Goal: Information Seeking & Learning: Learn about a topic

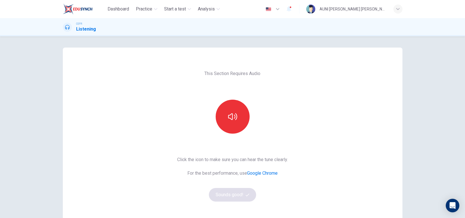
click at [220, 70] on span "This Section Requires Audio" at bounding box center [232, 73] width 56 height 7
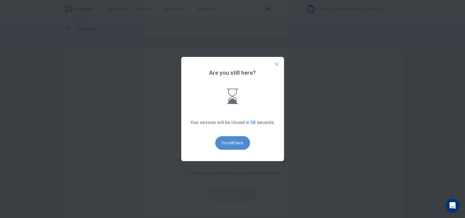
click at [241, 138] on button "I'm still here" at bounding box center [232, 143] width 35 height 14
click at [238, 144] on button "I'm still here" at bounding box center [232, 143] width 35 height 14
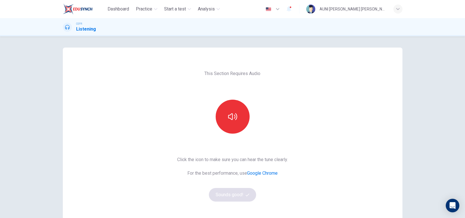
click at [310, 98] on div "This Section Requires Audio Click the icon to make sure you can hear the tune c…" at bounding box center [232, 146] width 339 height 197
click at [228, 120] on icon "button" at bounding box center [232, 116] width 9 height 9
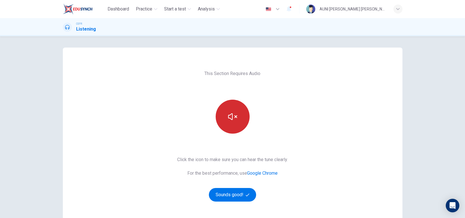
click at [234, 116] on icon "button" at bounding box center [232, 116] width 9 height 7
click at [234, 116] on icon "button" at bounding box center [232, 116] width 9 height 9
click at [219, 193] on button "Sounds good!" at bounding box center [233, 195] width 48 height 14
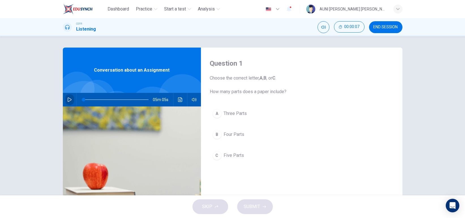
click at [67, 98] on icon "button" at bounding box center [69, 99] width 5 height 5
type input "1"
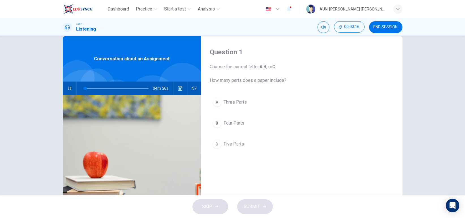
scroll to position [16, 0]
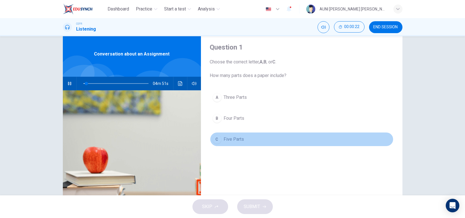
click at [235, 136] on span "Five Parts" at bounding box center [234, 139] width 20 height 7
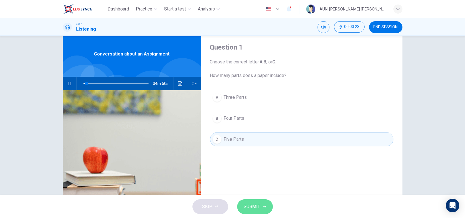
click at [255, 204] on span "SUBMIT" at bounding box center [252, 207] width 16 height 8
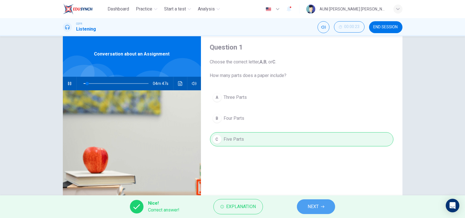
click at [312, 203] on span "NEXT" at bounding box center [312, 207] width 11 height 8
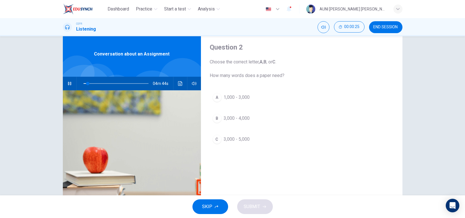
click at [226, 139] on span "3,000 - 5,000" at bounding box center [237, 139] width 26 height 7
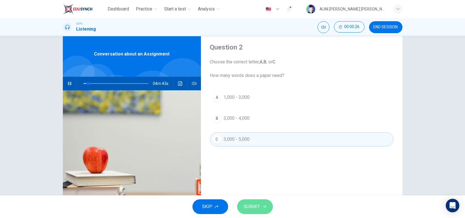
click at [250, 205] on span "SUBMIT" at bounding box center [252, 207] width 16 height 8
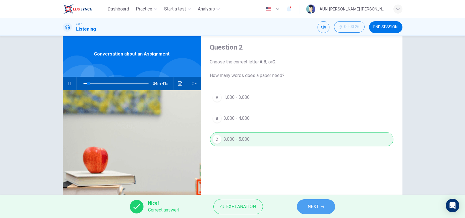
click at [302, 210] on button "NEXT" at bounding box center [316, 206] width 38 height 15
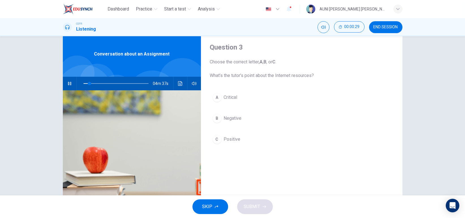
click at [236, 98] on span "Critical" at bounding box center [231, 97] width 14 height 7
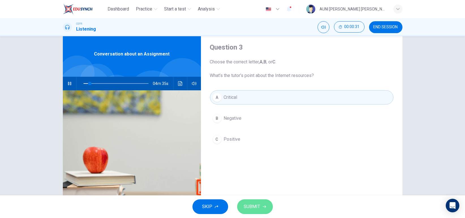
click at [253, 201] on button "SUBMIT" at bounding box center [255, 206] width 36 height 15
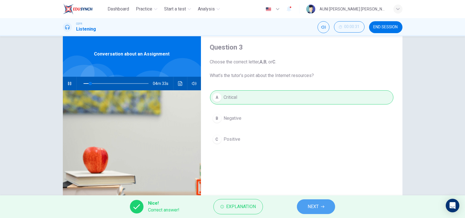
click at [304, 208] on button "NEXT" at bounding box center [316, 206] width 38 height 15
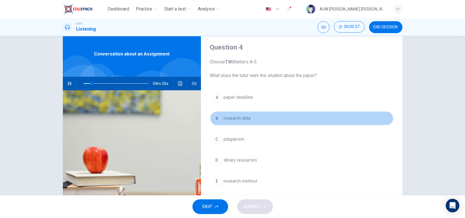
click at [235, 123] on button "B research data" at bounding box center [301, 118] width 183 height 14
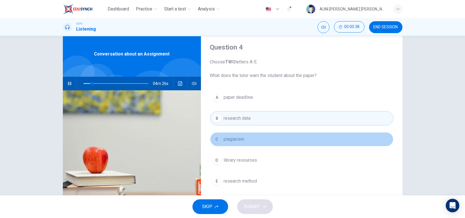
click at [239, 137] on span "plagiarism" at bounding box center [234, 139] width 21 height 7
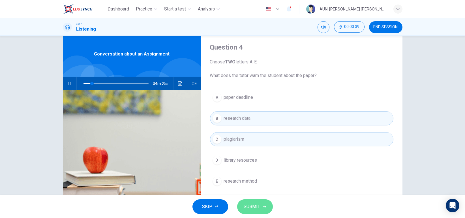
click at [248, 205] on span "SUBMIT" at bounding box center [252, 207] width 16 height 8
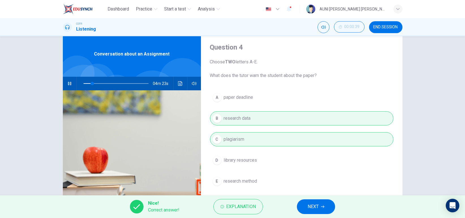
click at [309, 204] on span "NEXT" at bounding box center [312, 207] width 11 height 8
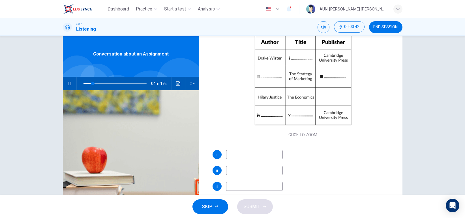
scroll to position [59, 0]
click at [124, 83] on span at bounding box center [114, 83] width 63 height 8
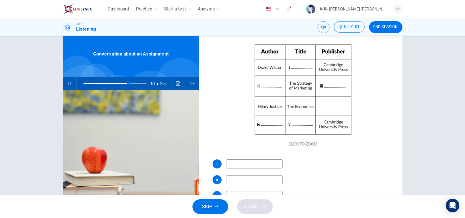
scroll to position [51, 0]
click at [264, 162] on input at bounding box center [254, 162] width 57 height 9
type input "76"
type input "G"
type input "77"
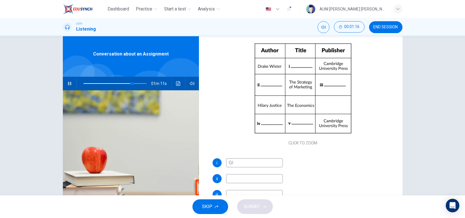
type input "Glo"
type input "77"
type input "Global"
type input "77"
type input "Global eco"
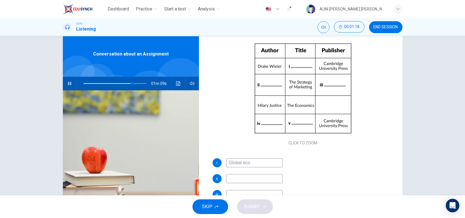
type input "78"
type input "Global economy"
click at [244, 165] on input "Global economy" at bounding box center [254, 162] width 57 height 9
type input "79"
type input "Global Economy"
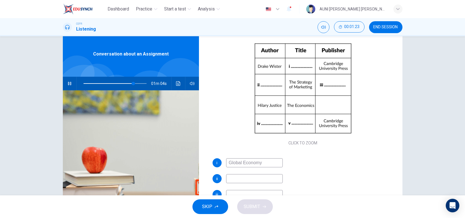
type input "79"
type input "Global Economy"
click at [241, 177] on input at bounding box center [254, 178] width 57 height 9
type input "79"
type input "Vic"
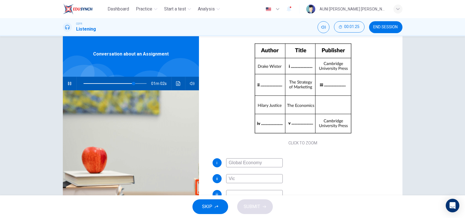
type input "80"
type input "Victoria"
type input "80"
type input "[PERSON_NAME]"
type input "80"
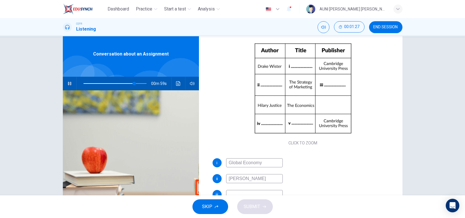
type input "[PERSON_NAME]"
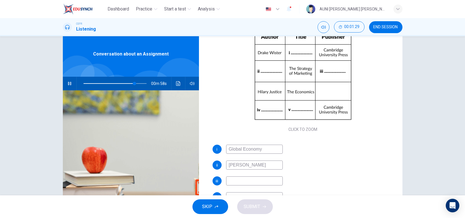
type input "81"
type input "[PERSON_NAME]"
click at [254, 177] on input at bounding box center [254, 180] width 57 height 9
type input "81"
type input "[GEOGRAPHIC_DATA]"
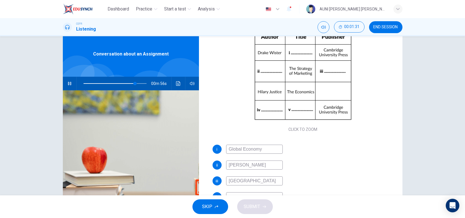
type input "82"
type input "London p"
type input "82"
type input "London P"
type input "82"
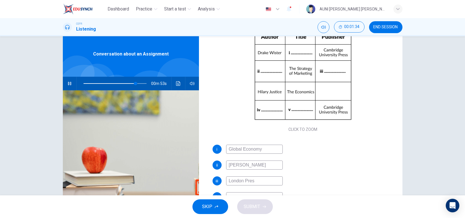
type input "London Press"
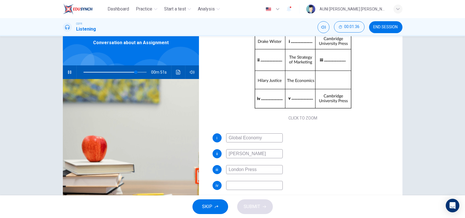
type input "83"
type input "London Press"
click at [256, 182] on input at bounding box center [254, 185] width 57 height 9
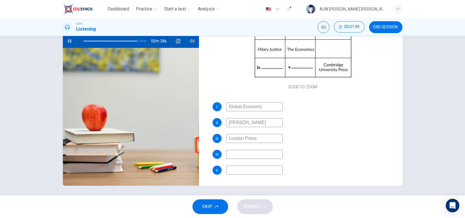
scroll to position [60, 0]
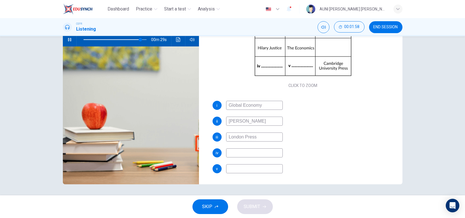
type input "91"
type input "W"
type input "91"
type input "[PERSON_NAME]"
type input "91"
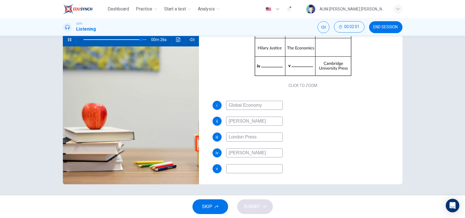
type input "[PERSON_NAME]"
type input "92"
type input "[PERSON_NAME]"
type input "92"
type input "[PERSON_NAME]"
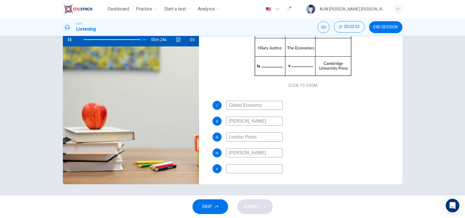
type input "92"
type input "[PERSON_NAME]"
type input "93"
type input "[PERSON_NAME]"
click at [238, 171] on input at bounding box center [254, 168] width 57 height 9
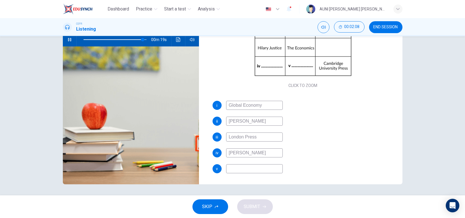
type input "94"
type input "B"
type input "94"
type input "Bu"
type input "94"
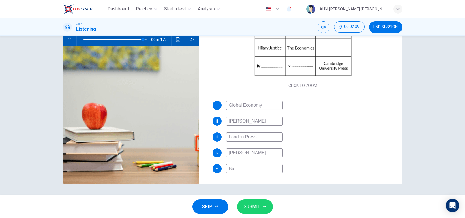
type input "Bus"
type input "94"
type input "Busi"
type input "94"
type input "Busin"
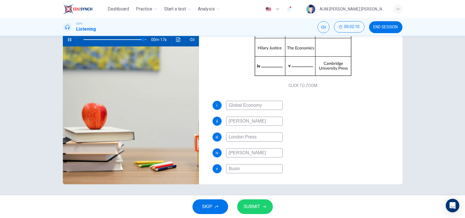
type input "94"
type input "Busines"
type input "95"
type input "Business"
type input "95"
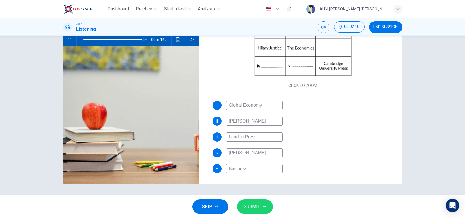
type input "Business"
type input "95"
type input "Business M"
type input "95"
type input "Business Man"
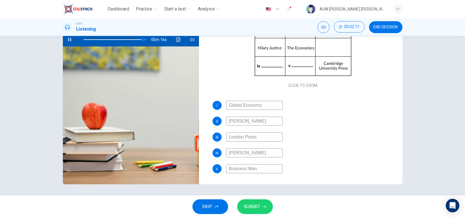
type input "95"
type input "Business Mana"
type input "95"
type input "Business Manag"
type input "95"
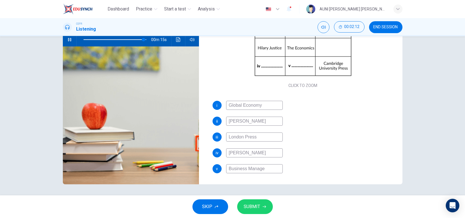
type input "Business Managem"
type input "95"
type input "Business Manageme"
type input "95"
type input "Business Managemen"
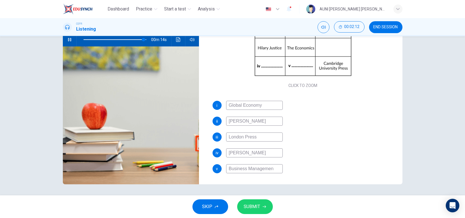
type input "95"
type input "Business Management"
type input "96"
type input "Business Management"
click at [261, 204] on button "SUBMIT" at bounding box center [255, 206] width 36 height 15
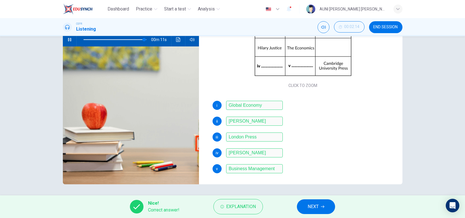
type input "96"
click at [325, 212] on button "NEXT" at bounding box center [316, 206] width 38 height 15
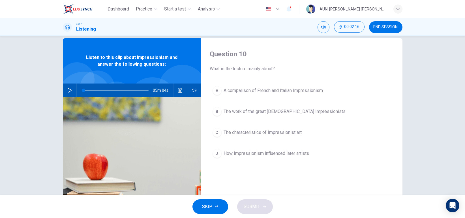
scroll to position [12, 0]
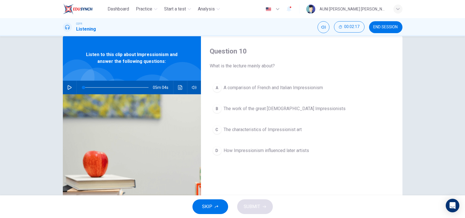
click at [67, 85] on icon "button" at bounding box center [69, 87] width 5 height 5
click at [67, 89] on icon "button" at bounding box center [69, 87] width 5 height 5
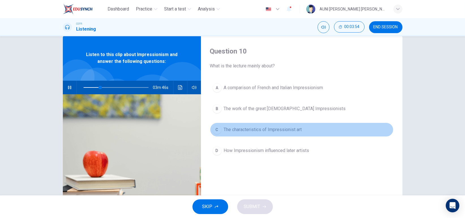
click at [255, 132] on span "The characteristics of Impressionist art" at bounding box center [263, 129] width 78 height 7
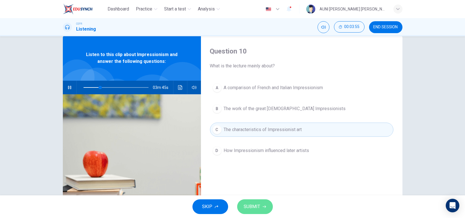
click at [259, 206] on span "SUBMIT" at bounding box center [252, 207] width 16 height 8
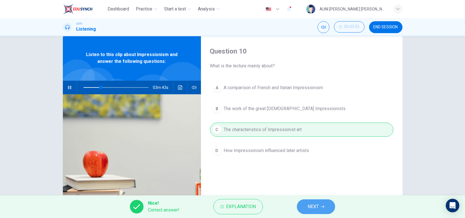
click at [311, 209] on span "NEXT" at bounding box center [312, 207] width 11 height 8
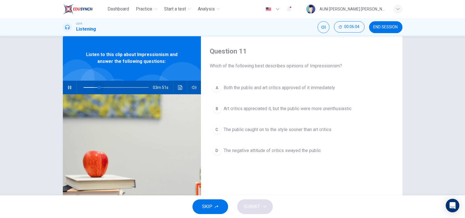
click at [97, 88] on span at bounding box center [115, 87] width 65 height 8
click at [90, 87] on span at bounding box center [115, 87] width 65 height 8
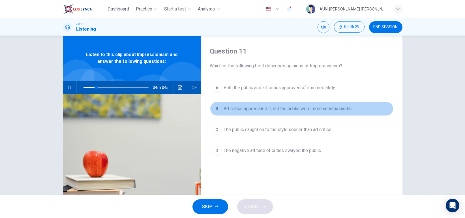
click at [309, 113] on button "B Art critics appreciated it, but the public were more unenthusiastic" at bounding box center [301, 109] width 183 height 14
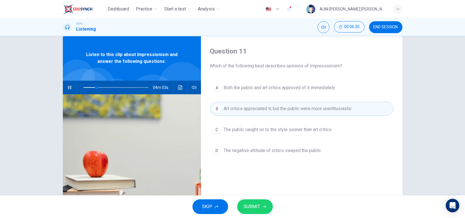
click at [259, 204] on span "SUBMIT" at bounding box center [252, 207] width 16 height 8
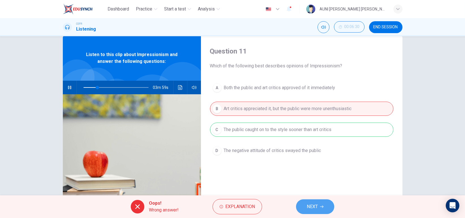
click at [311, 205] on span "NEXT" at bounding box center [312, 207] width 11 height 8
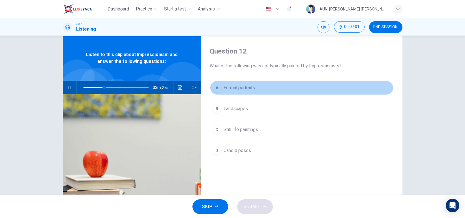
click at [251, 83] on button "A Formal portraits" at bounding box center [301, 88] width 183 height 14
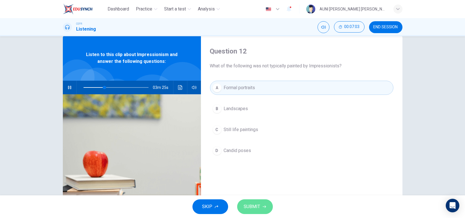
click at [259, 207] on span "SUBMIT" at bounding box center [252, 207] width 16 height 8
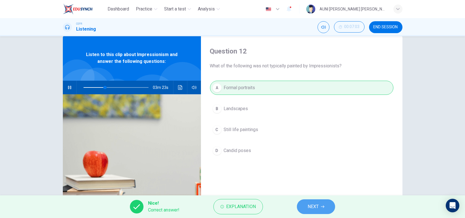
click at [325, 208] on button "NEXT" at bounding box center [316, 206] width 38 height 15
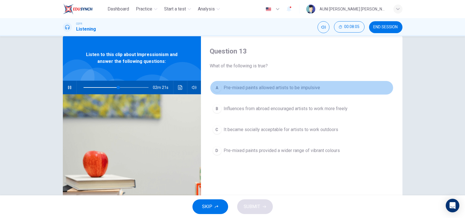
click at [288, 91] on span "Pre-mixed paints allowed artists to be impulsive" at bounding box center [272, 87] width 96 height 7
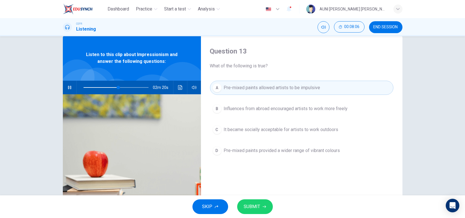
click at [254, 204] on span "SUBMIT" at bounding box center [252, 207] width 16 height 8
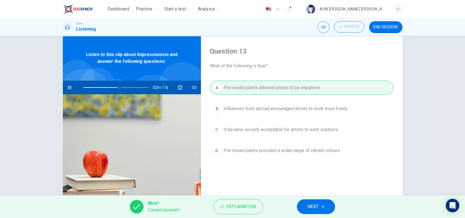
type input "55"
click at [308, 203] on span "NEXT" at bounding box center [312, 207] width 11 height 8
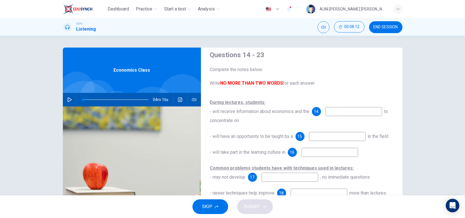
scroll to position [8, 0]
click at [67, 99] on icon "button" at bounding box center [69, 99] width 5 height 5
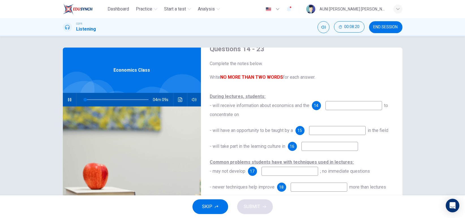
scroll to position [16, 0]
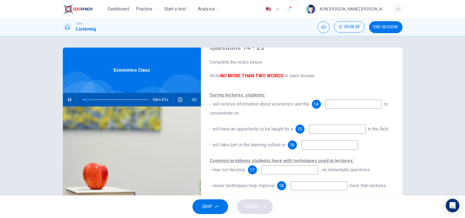
click at [344, 103] on input at bounding box center [353, 104] width 57 height 9
type input "19"
type input "p"
type input "19"
type input "prio"
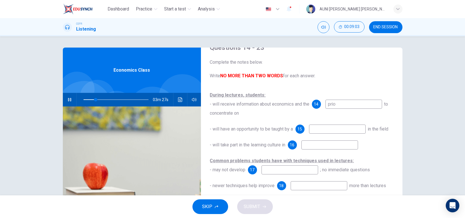
type input "19"
type input "priori"
type input "20"
type input "prioriti"
type input "21"
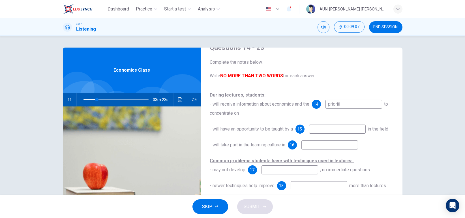
type input "priorit"
type input "21"
type input "priority"
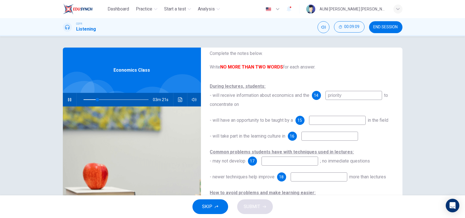
scroll to position [26, 0]
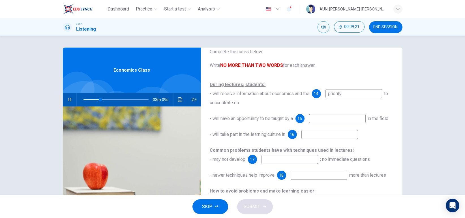
type input "26"
type input "priority"
click at [324, 119] on input at bounding box center [337, 118] width 57 height 9
type input "28"
type input "res"
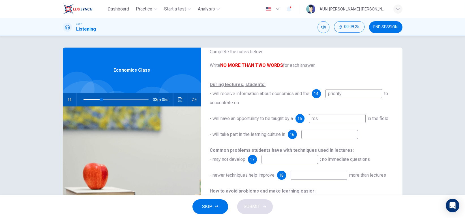
type input "28"
type input "resear"
type input "28"
type input "researcher"
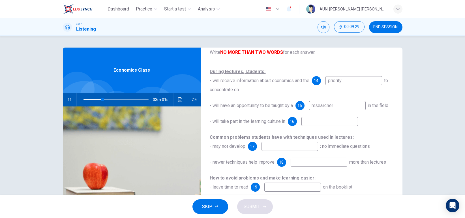
scroll to position [41, 0]
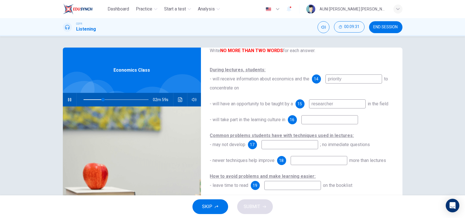
type input "30"
type input "researcher"
click at [318, 124] on input at bounding box center [329, 119] width 57 height 9
type input "32"
type input "u"
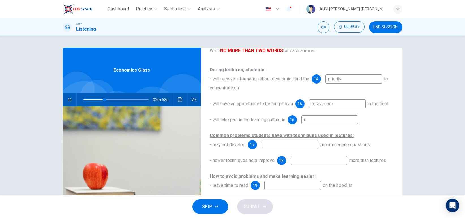
type input "33"
type input "unde"
type input "33"
type input "under"
type input "34"
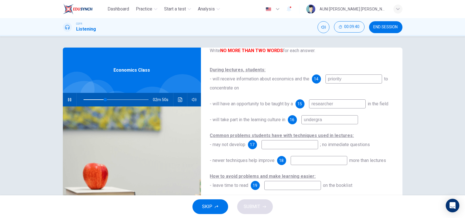
type input "undergrad"
type input "34"
type input "undergraduate"
type input "34"
type input "undergraduate study"
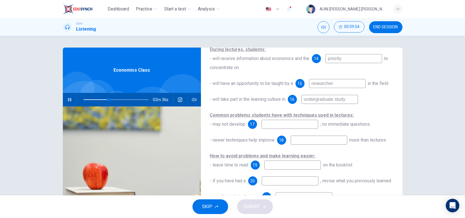
scroll to position [70, 0]
type input "39"
type input "undergraduate study"
click at [287, 125] on input at bounding box center [289, 124] width 57 height 9
type input "44"
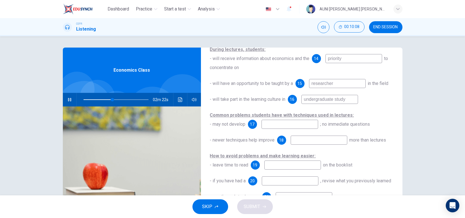
type input "u"
type input "45"
type input "under"
type input "45"
type input "understan"
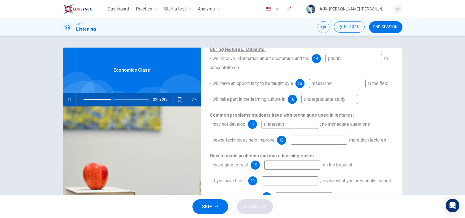
type input "46"
type input "understanding"
type input "46"
type input "understanding"
click at [310, 145] on input at bounding box center [318, 139] width 57 height 9
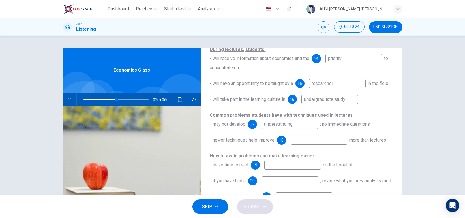
type input "51"
type input "l"
type input "51"
type input "lea"
type input "52"
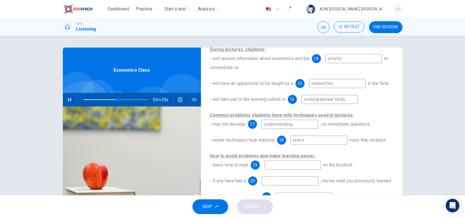
type input "learnin"
type input "52"
type input "learning o"
type input "53"
type input "learning outco"
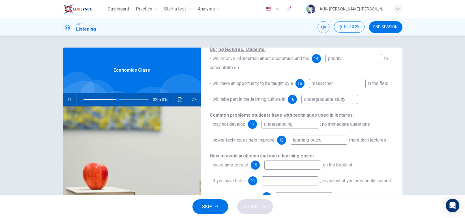
type input "53"
type input "learning outcomes"
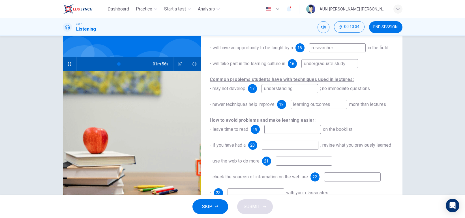
scroll to position [60, 0]
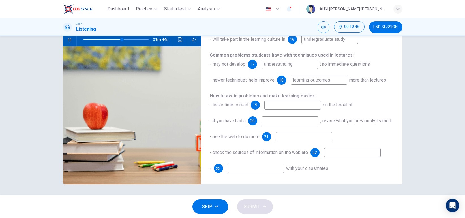
type input "60"
type input "learning outcomes"
click at [307, 100] on input at bounding box center [292, 104] width 57 height 9
type input "65"
type input "all i"
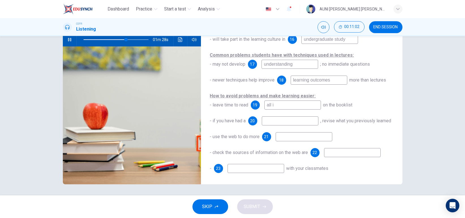
type input "66"
type input "all items"
type input "68"
type input "all items"
click at [276, 116] on input at bounding box center [290, 120] width 57 height 9
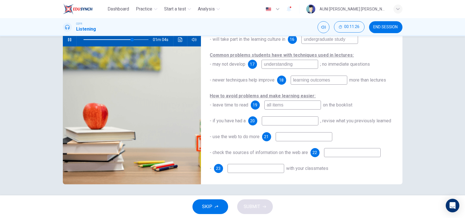
type input "75"
type input "ga"
type input "76"
type input "gap"
type input "87"
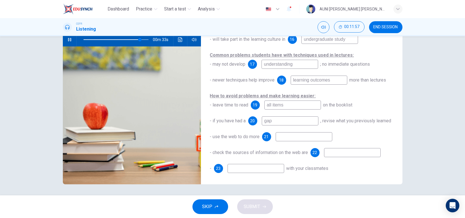
type input "gap"
click at [281, 134] on input at bounding box center [303, 136] width 57 height 9
type input "88"
type input "ba"
type input "88"
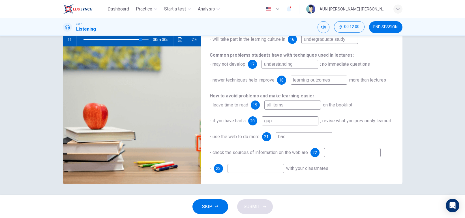
type input "back"
type input "88"
type input "backgroun"
type input "89"
type input "background re"
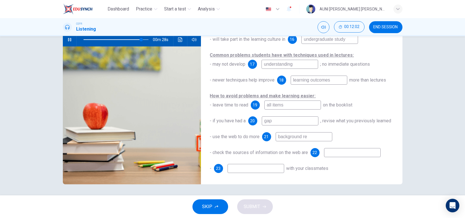
type input "89"
type input "background resea"
type input "90"
type input "background research"
type input "90"
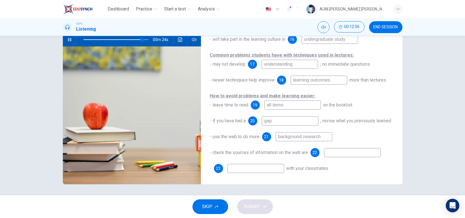
type input "background research"
type input "91"
click at [346, 155] on input at bounding box center [352, 152] width 57 height 9
type input "reli"
type input "91"
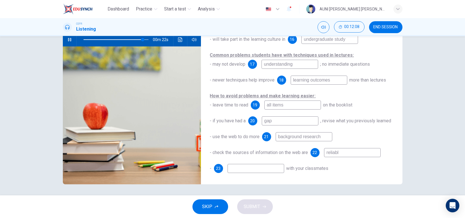
type input "reliable"
type input "92"
type input "reliable"
type input "92"
click at [253, 168] on input at bounding box center [255, 168] width 57 height 9
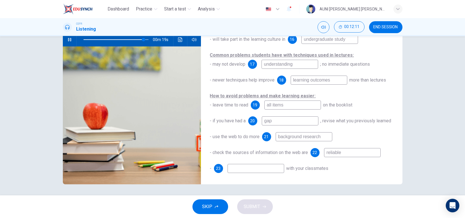
type input "d"
type input "92"
type input "dis"
type input "93"
type input "disc"
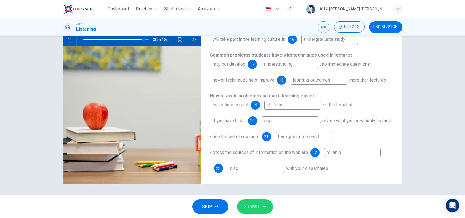
type input "93"
type input "discr"
type input "93"
type input "disc"
type input "93"
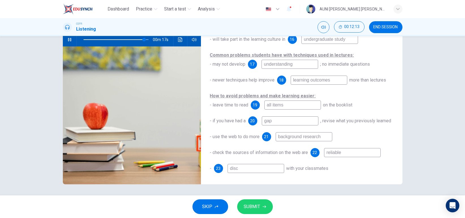
type input "discu"
type input "94"
type input "discus"
type input "94"
type input "discuss"
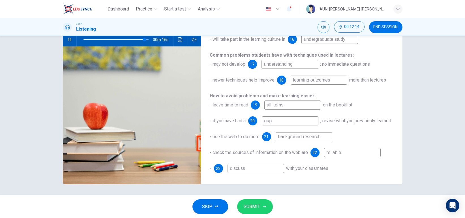
type input "94"
type input "discuss"
type input "94"
type input "discuss i"
type input "94"
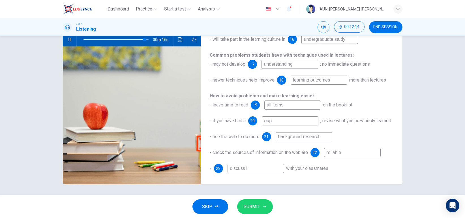
type input "discuss id"
click at [254, 206] on span "SUBMIT" at bounding box center [252, 207] width 16 height 8
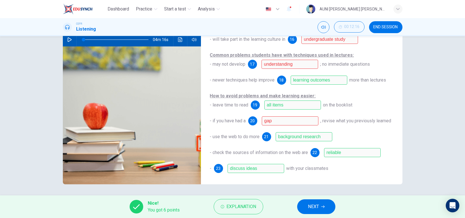
scroll to position [85, 0]
click at [314, 208] on span "NEXT" at bounding box center [313, 207] width 11 height 8
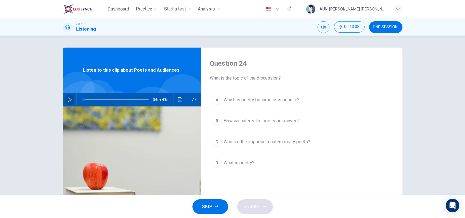
click at [67, 99] on icon "button" at bounding box center [69, 99] width 5 height 5
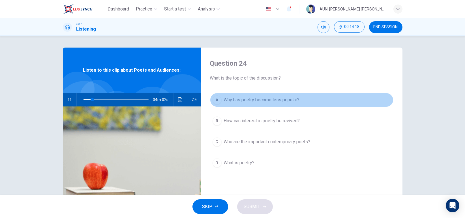
click at [282, 101] on span "Why has poetry become less popular?" at bounding box center [262, 99] width 76 height 7
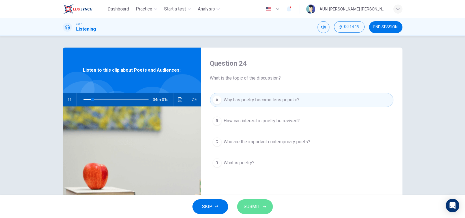
click at [253, 211] on button "SUBMIT" at bounding box center [255, 206] width 36 height 15
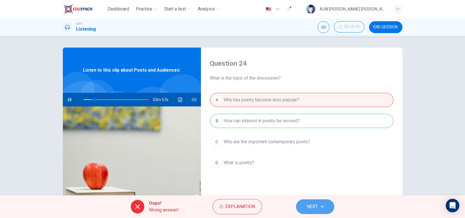
click at [318, 206] on button "NEXT" at bounding box center [315, 206] width 38 height 15
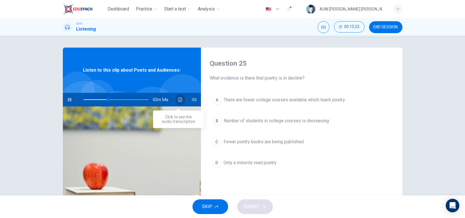
click at [179, 100] on icon "Click to see the audio transcription" at bounding box center [180, 99] width 5 height 5
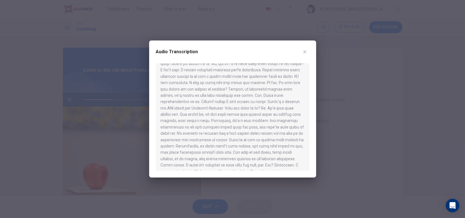
scroll to position [185, 0]
click at [319, 122] on div at bounding box center [232, 109] width 465 height 218
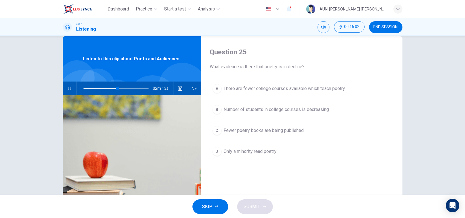
scroll to position [20, 0]
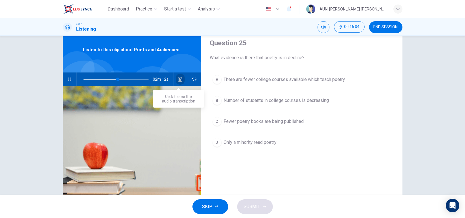
click at [178, 85] on button "Click to see the audio transcription" at bounding box center [180, 79] width 9 height 14
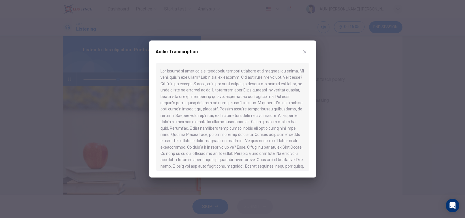
click at [219, 131] on div at bounding box center [232, 116] width 153 height 107
click at [339, 99] on div at bounding box center [232, 109] width 465 height 218
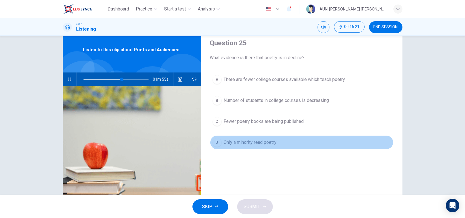
click at [255, 139] on button "D Only a minority read poetry" at bounding box center [301, 142] width 183 height 14
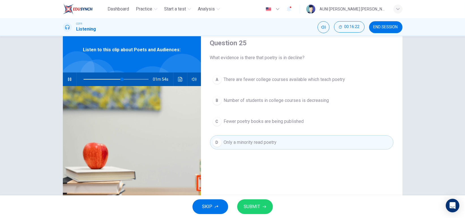
drag, startPoint x: 253, startPoint y: 214, endPoint x: 254, endPoint y: 210, distance: 4.3
click at [254, 210] on div "SKIP SUBMIT" at bounding box center [232, 206] width 465 height 23
click at [254, 210] on span "SUBMIT" at bounding box center [252, 207] width 16 height 8
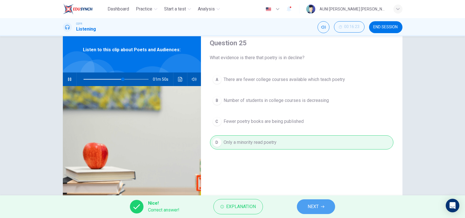
click at [309, 204] on span "NEXT" at bounding box center [312, 207] width 11 height 8
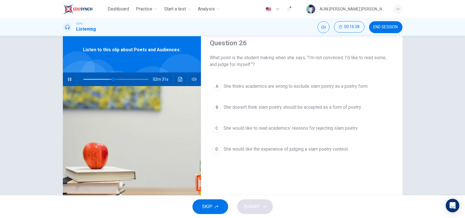
click at [112, 76] on span at bounding box center [115, 79] width 65 height 8
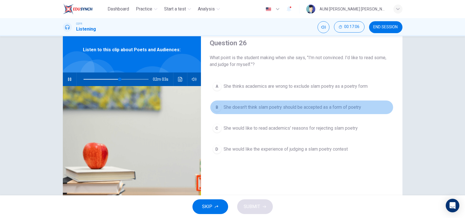
click at [298, 110] on span "She doesn't think slam poetry should be accepted as a form of poetry" at bounding box center [292, 107] width 137 height 7
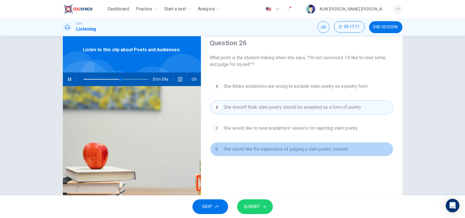
click at [284, 151] on span "She would like the experience of judging a slam poetry contest" at bounding box center [286, 149] width 124 height 7
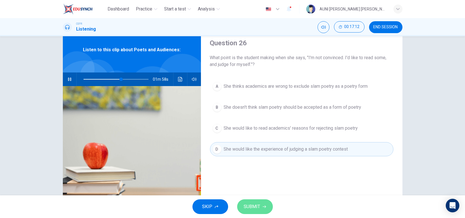
click at [259, 206] on span "SUBMIT" at bounding box center [252, 207] width 16 height 8
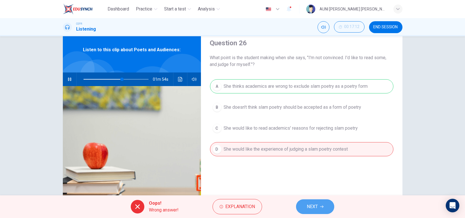
click at [324, 201] on button "NEXT" at bounding box center [315, 206] width 38 height 15
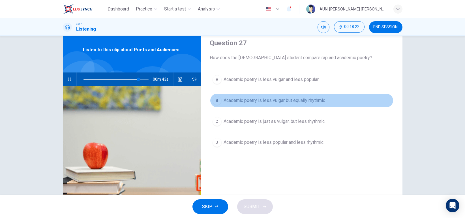
click at [305, 97] on span "Academic poetry is less vulgar but equally rhythmic" at bounding box center [275, 100] width 102 height 7
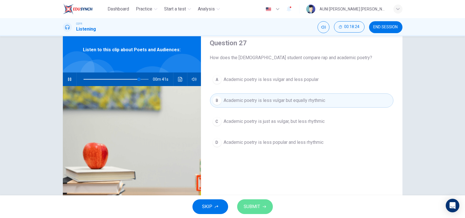
click at [246, 210] on span "SUBMIT" at bounding box center [252, 207] width 16 height 8
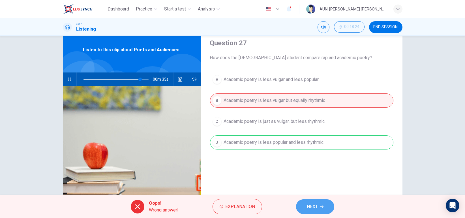
click at [321, 204] on button "NEXT" at bounding box center [315, 206] width 38 height 15
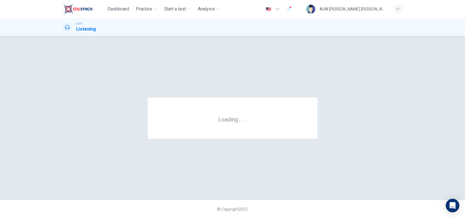
scroll to position [0, 0]
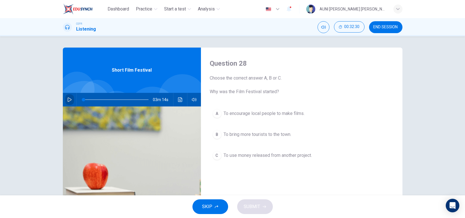
click at [67, 100] on icon "button" at bounding box center [69, 99] width 5 height 5
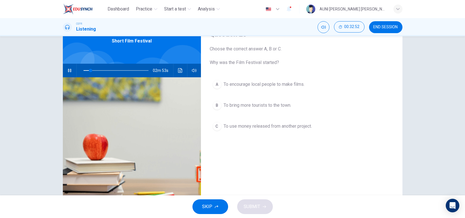
scroll to position [29, 0]
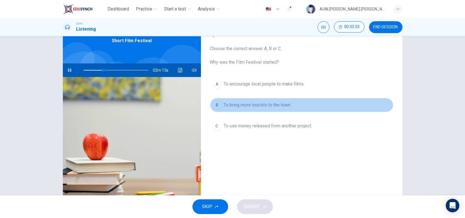
click at [279, 108] on span "To bring more tourists to the town." at bounding box center [258, 105] width 68 height 7
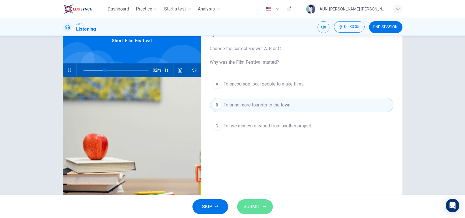
click at [259, 203] on span "SUBMIT" at bounding box center [252, 207] width 16 height 8
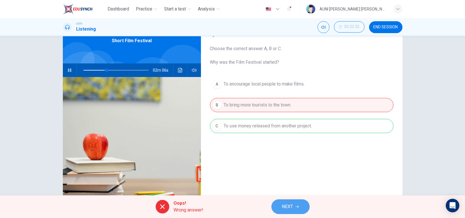
click at [279, 207] on button "NEXT" at bounding box center [290, 206] width 38 height 15
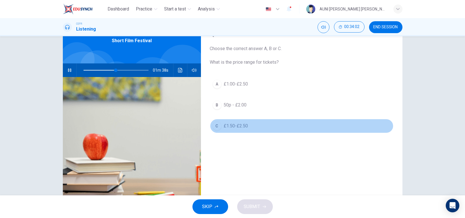
click at [239, 130] on button "C £1.50-£2.50" at bounding box center [301, 126] width 183 height 14
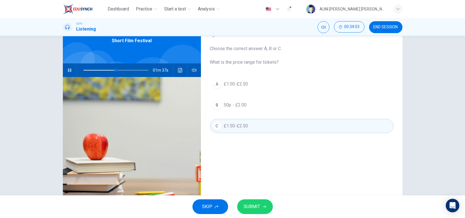
click at [256, 203] on span "SUBMIT" at bounding box center [252, 207] width 16 height 8
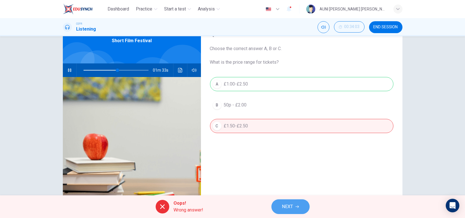
click at [290, 204] on span "NEXT" at bounding box center [287, 207] width 11 height 8
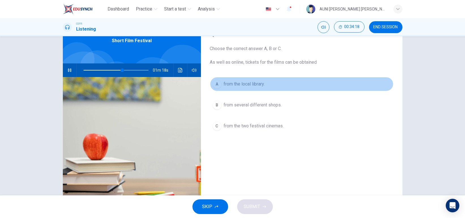
click at [259, 83] on span "from the local library." at bounding box center [244, 84] width 41 height 7
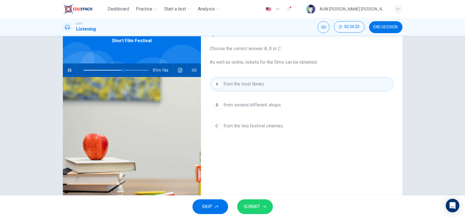
click at [255, 206] on span "SUBMIT" at bounding box center [252, 207] width 16 height 8
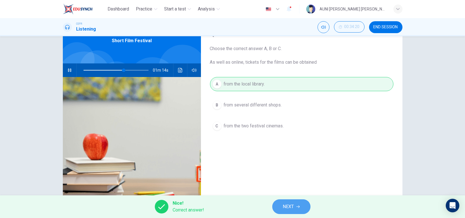
click at [294, 201] on button "NEXT" at bounding box center [291, 206] width 38 height 15
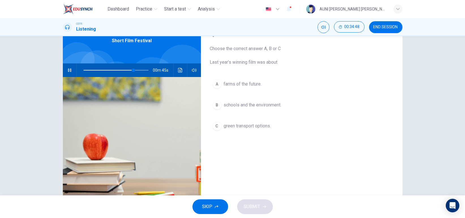
click at [253, 123] on span "green transport options." at bounding box center [247, 125] width 47 height 7
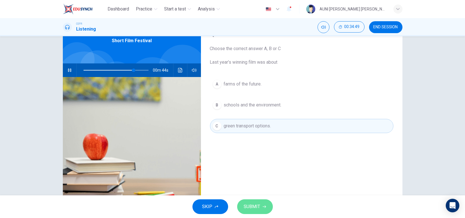
click at [261, 204] on button "SUBMIT" at bounding box center [255, 206] width 36 height 15
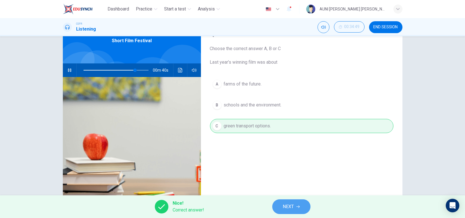
click at [301, 200] on button "NEXT" at bounding box center [291, 206] width 38 height 15
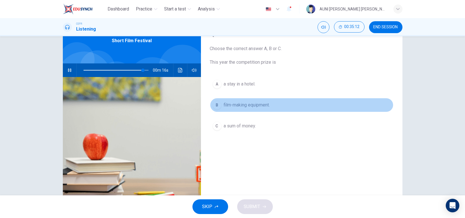
click at [263, 104] on span "film-making equipment." at bounding box center [247, 105] width 46 height 7
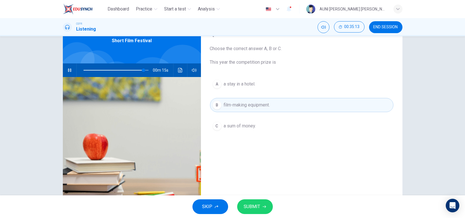
click at [251, 207] on span "SUBMIT" at bounding box center [252, 207] width 16 height 8
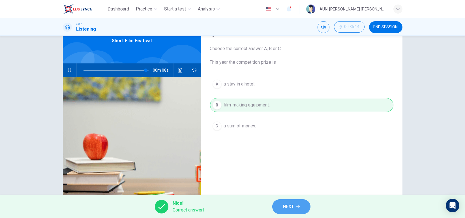
click at [290, 206] on span "NEXT" at bounding box center [288, 207] width 11 height 8
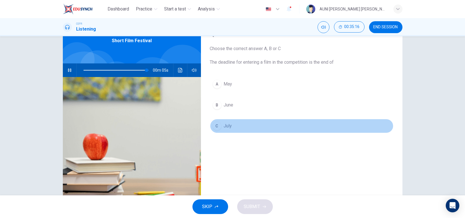
click at [231, 130] on button "C July" at bounding box center [301, 126] width 183 height 14
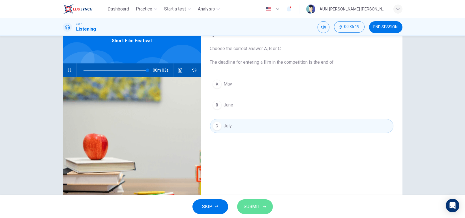
click at [256, 209] on span "SUBMIT" at bounding box center [252, 207] width 16 height 8
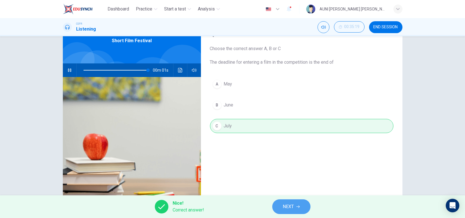
click at [285, 207] on span "NEXT" at bounding box center [288, 207] width 11 height 8
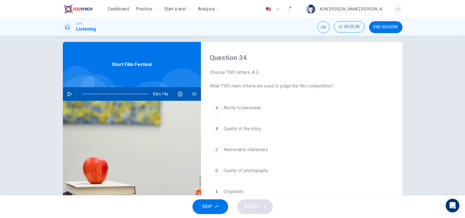
scroll to position [6, 0]
click at [134, 92] on span at bounding box center [115, 94] width 65 height 8
click at [68, 93] on icon "button" at bounding box center [69, 94] width 5 height 5
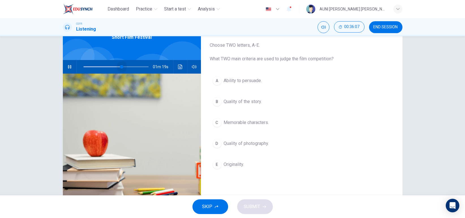
click at [120, 65] on span at bounding box center [115, 67] width 65 height 8
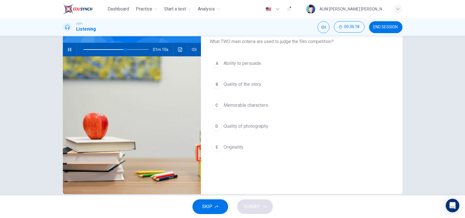
scroll to position [51, 0]
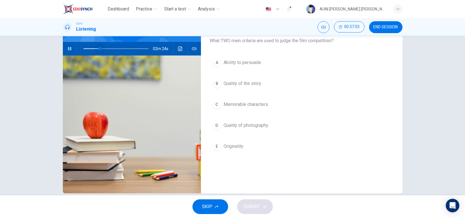
click at [98, 46] on span at bounding box center [115, 49] width 65 height 8
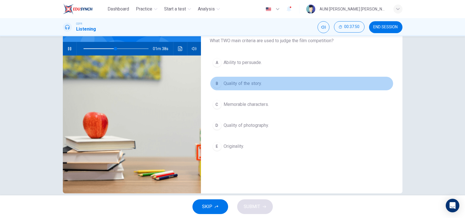
click at [224, 85] on span "Quality of the story." at bounding box center [243, 83] width 38 height 7
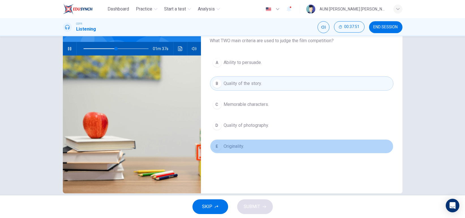
click at [238, 150] on button "E Originality." at bounding box center [301, 146] width 183 height 14
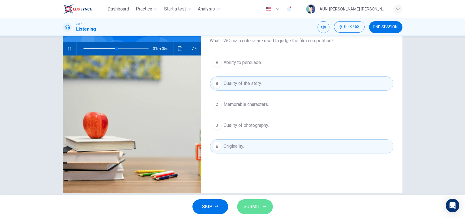
click at [253, 204] on span "SUBMIT" at bounding box center [252, 207] width 16 height 8
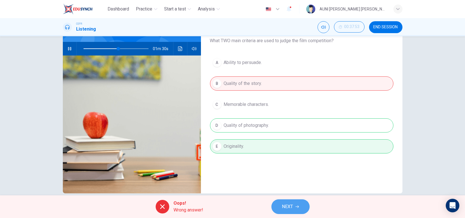
click at [285, 203] on span "NEXT" at bounding box center [287, 207] width 11 height 8
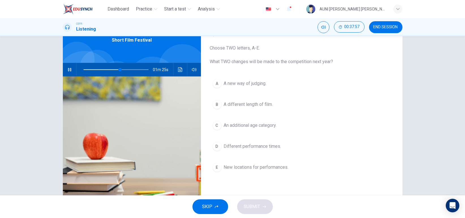
scroll to position [29, 0]
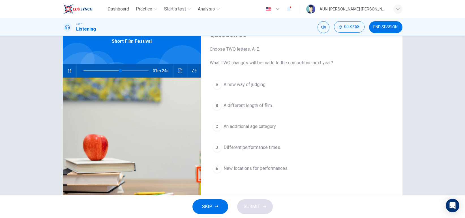
click at [97, 70] on span at bounding box center [115, 71] width 65 height 8
click at [138, 68] on span at bounding box center [115, 71] width 65 height 8
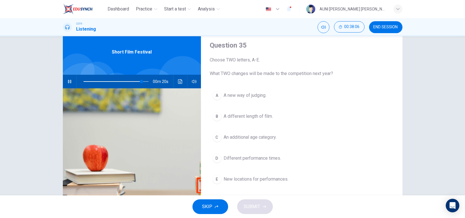
scroll to position [18, 0]
click at [83, 82] on span at bounding box center [115, 82] width 65 height 8
click at [88, 81] on span at bounding box center [89, 81] width 3 height 3
click at [96, 81] on span at bounding box center [97, 81] width 3 height 3
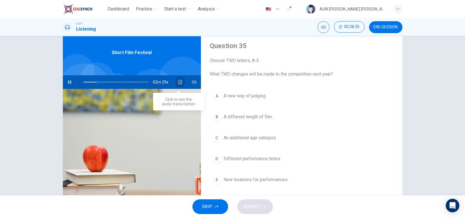
click at [176, 82] on button "Click to see the audio transcription" at bounding box center [180, 82] width 9 height 14
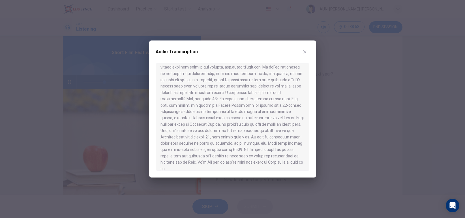
scroll to position [108, 0]
click at [305, 52] on icon "button" at bounding box center [304, 51] width 3 height 3
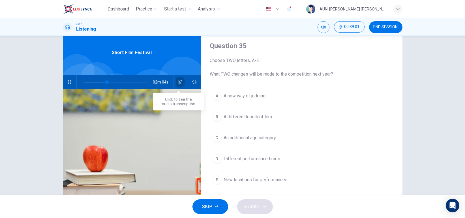
click at [177, 86] on button "Click to see the audio transcription" at bounding box center [180, 82] width 9 height 14
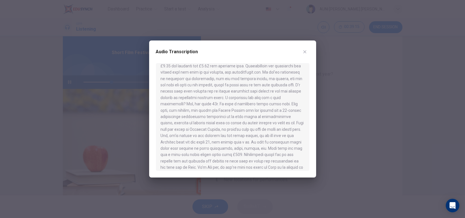
scroll to position [106, 0]
click at [329, 145] on div at bounding box center [232, 109] width 465 height 218
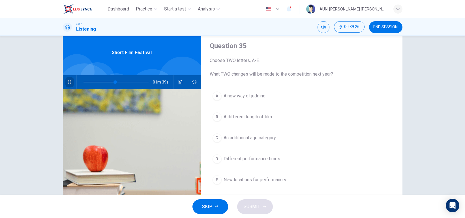
click at [67, 81] on icon "button" at bounding box center [69, 82] width 5 height 5
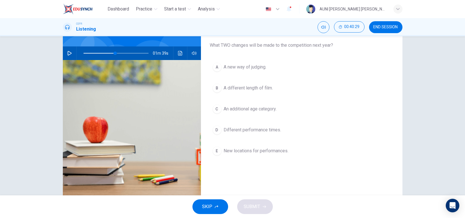
scroll to position [48, 0]
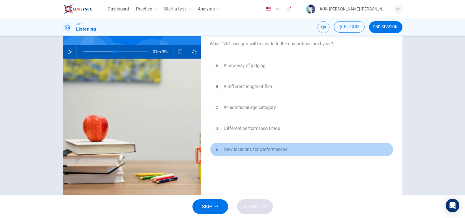
click at [279, 149] on span "New locations for performances." at bounding box center [256, 149] width 65 height 7
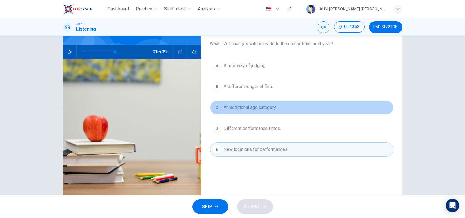
click at [259, 107] on span "An additional age category." at bounding box center [250, 107] width 53 height 7
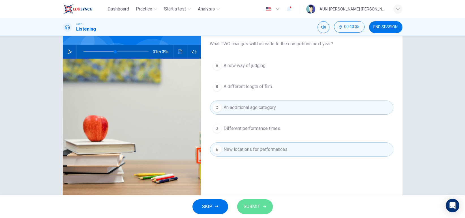
click at [260, 207] on button "SUBMIT" at bounding box center [255, 206] width 36 height 15
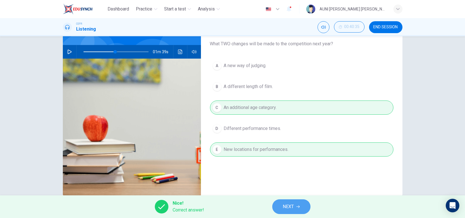
click at [301, 207] on button "NEXT" at bounding box center [291, 206] width 38 height 15
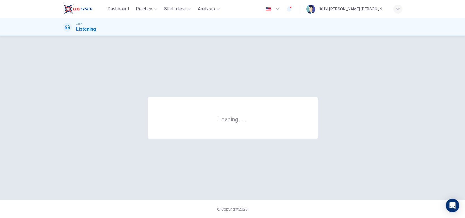
scroll to position [0, 0]
